Goal: Navigation & Orientation: Find specific page/section

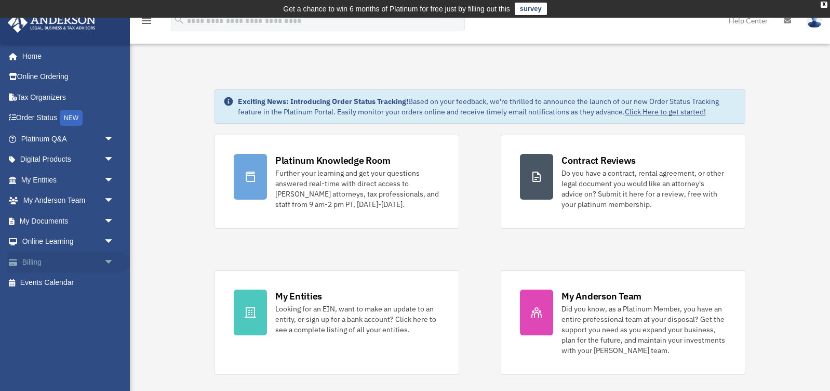
click at [108, 254] on span "arrow_drop_down" at bounding box center [114, 261] width 21 height 21
click at [72, 279] on link "$ Open Invoices" at bounding box center [72, 282] width 115 height 21
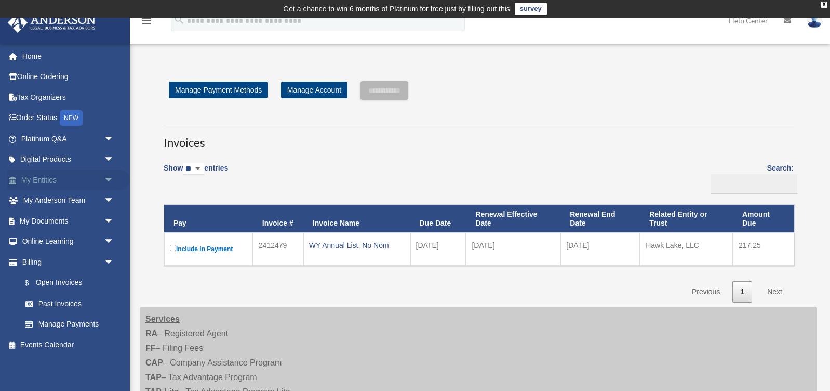
click at [108, 175] on span "arrow_drop_down" at bounding box center [114, 179] width 21 height 21
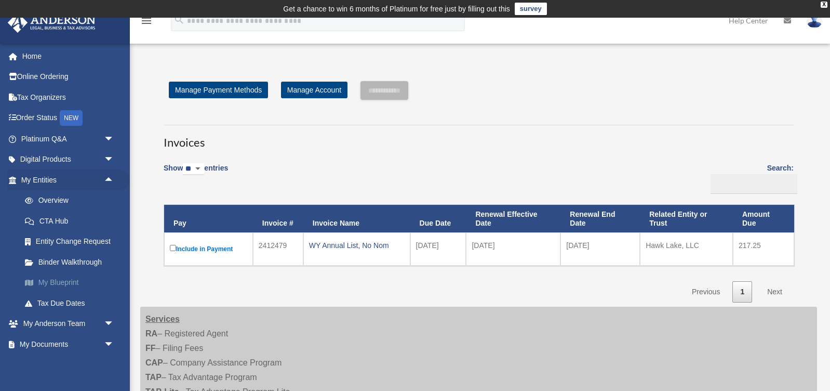
click at [72, 280] on link "My Blueprint" at bounding box center [72, 282] width 115 height 21
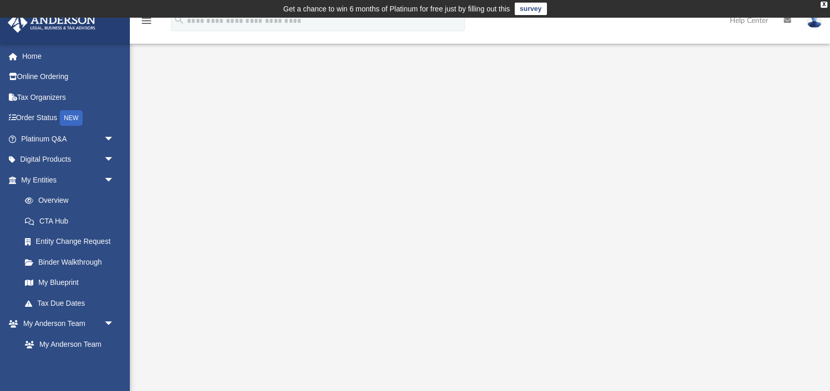
click at [819, 22] on img at bounding box center [815, 20] width 16 height 15
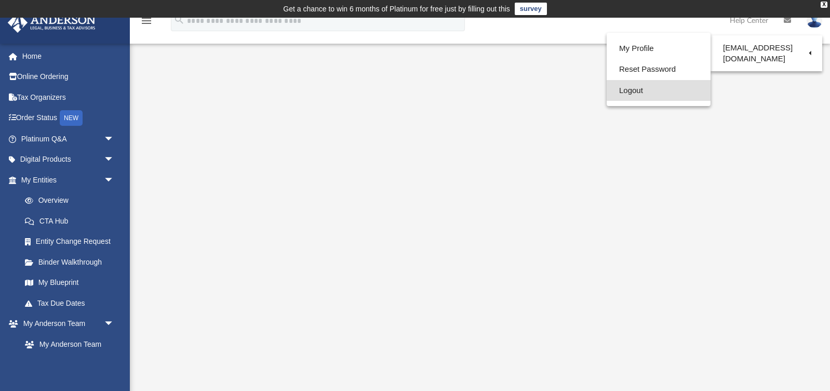
click at [630, 88] on link "Logout" at bounding box center [659, 90] width 104 height 21
